Goal: Task Accomplishment & Management: Use online tool/utility

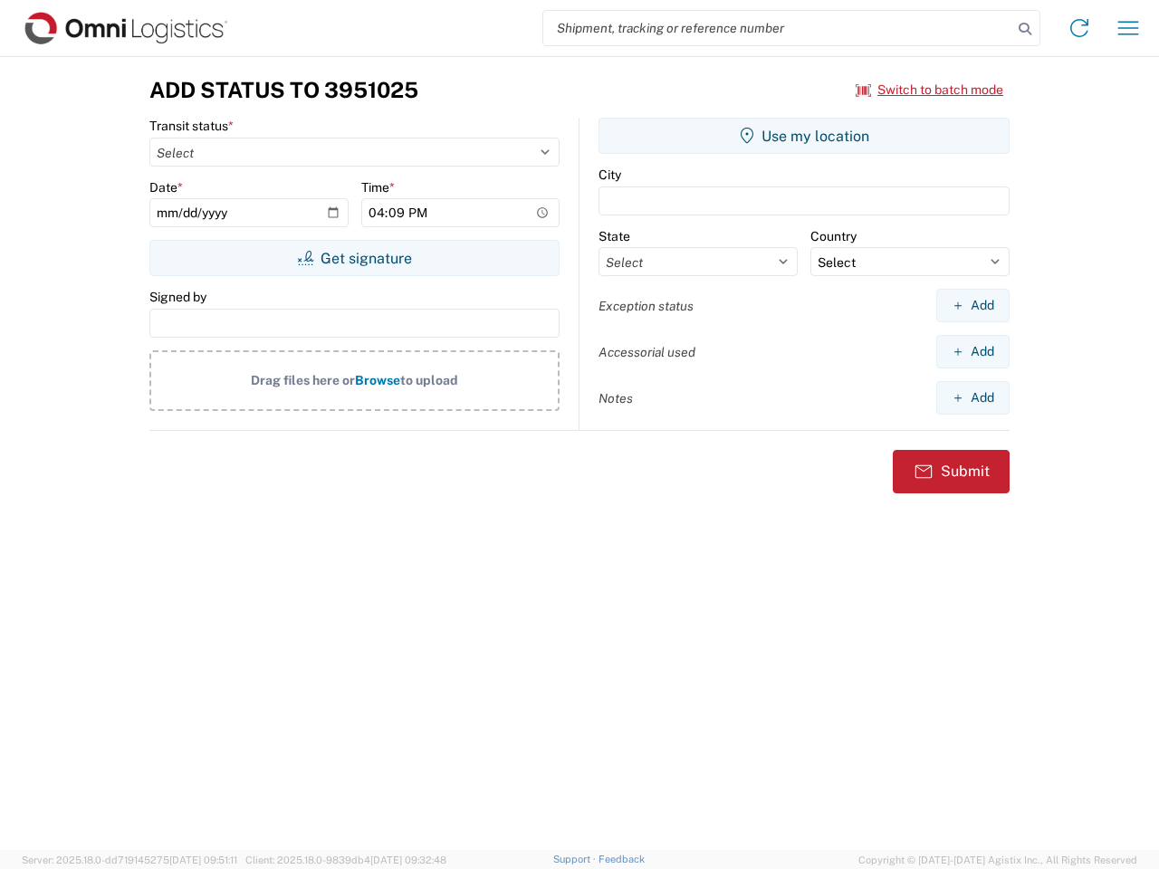
click at [778, 28] on input "search" at bounding box center [777, 28] width 469 height 34
click at [1025, 29] on icon at bounding box center [1024, 28] width 25 height 25
click at [1079, 28] on icon at bounding box center [1079, 28] width 29 height 29
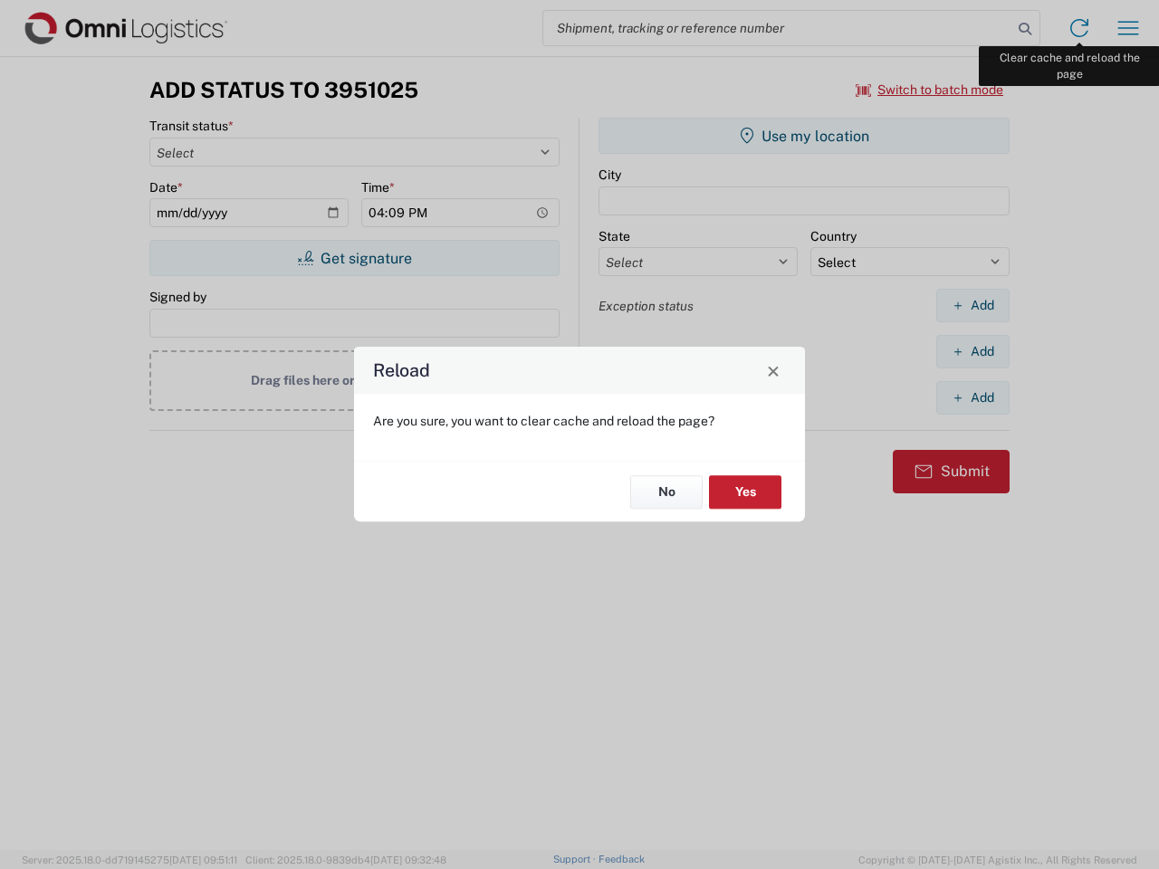
click at [1128, 28] on div "Reload Are you sure, you want to clear cache and reload the page? No Yes" at bounding box center [579, 434] width 1159 height 869
click at [930, 90] on div "Reload Are you sure, you want to clear cache and reload the page? No Yes" at bounding box center [579, 434] width 1159 height 869
click at [354, 258] on div "Reload Are you sure, you want to clear cache and reload the page? No Yes" at bounding box center [579, 434] width 1159 height 869
click at [804, 136] on div "Reload Are you sure, you want to clear cache and reload the page? No Yes" at bounding box center [579, 434] width 1159 height 869
click at [972, 305] on div "Reload Are you sure, you want to clear cache and reload the page? No Yes" at bounding box center [579, 434] width 1159 height 869
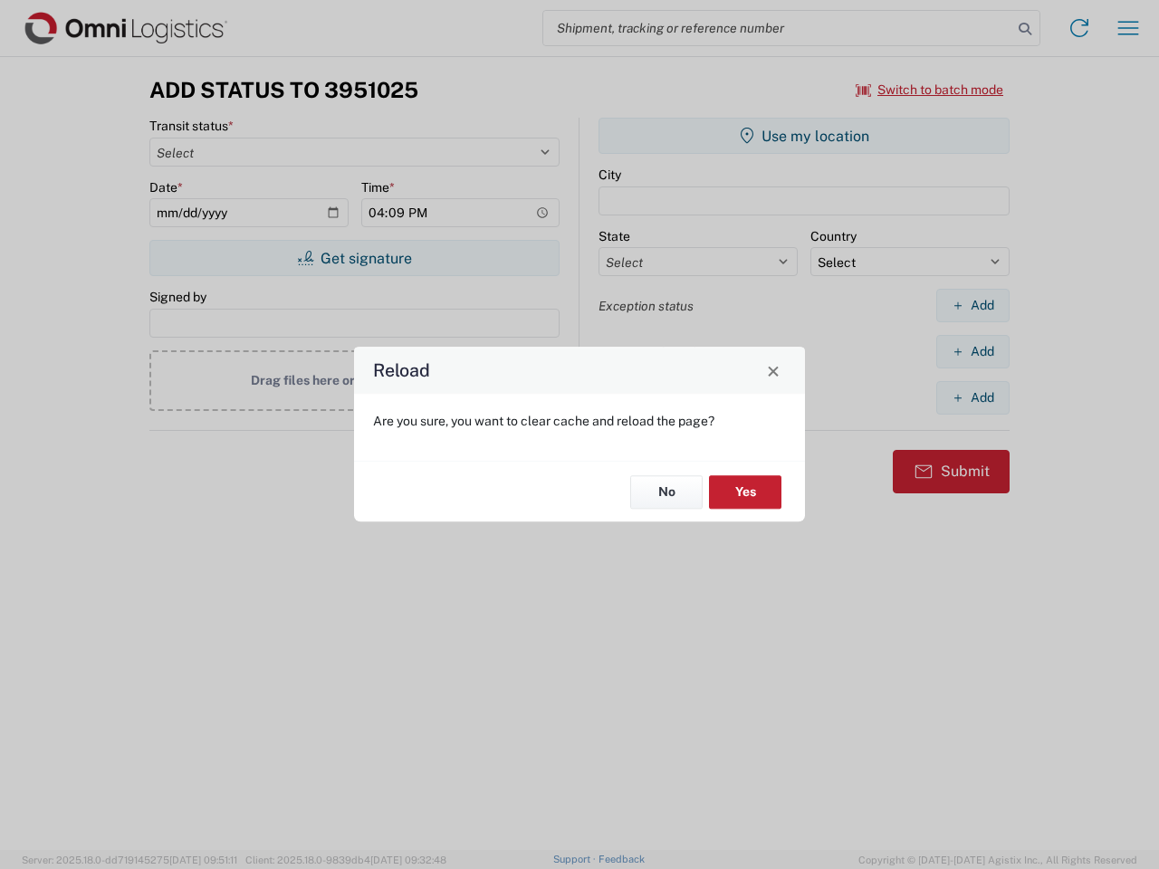
click at [972, 351] on div "Reload Are you sure, you want to clear cache and reload the page? No Yes" at bounding box center [579, 434] width 1159 height 869
click at [972, 397] on div "Reload Are you sure, you want to clear cache and reload the page? No Yes" at bounding box center [579, 434] width 1159 height 869
